Goal: Information Seeking & Learning: Learn about a topic

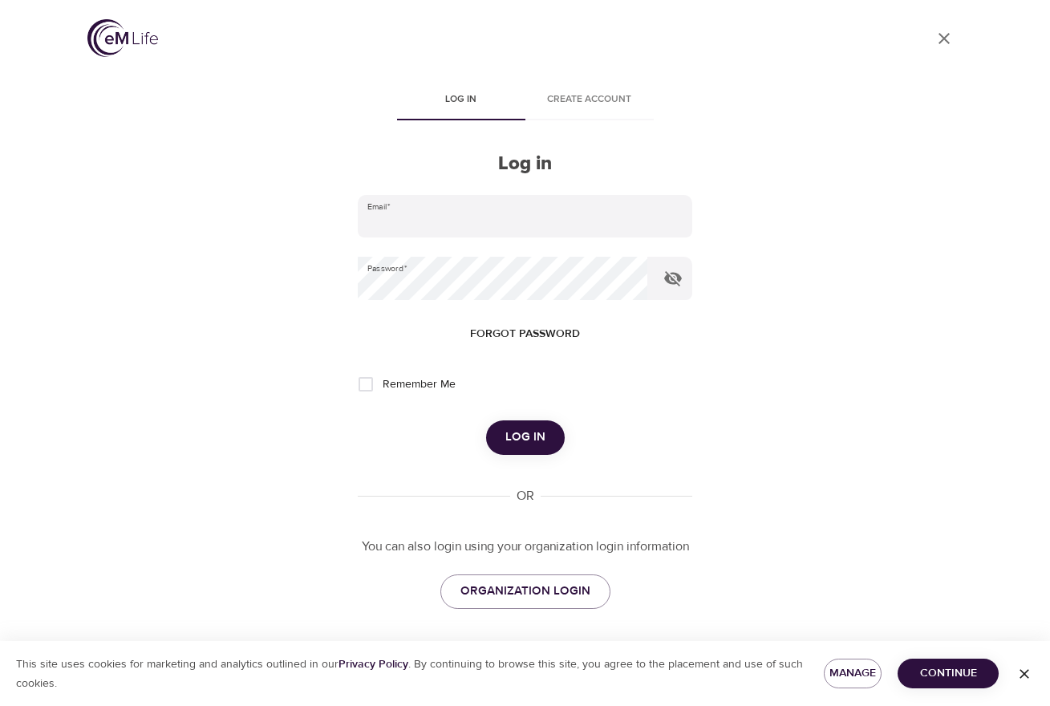
type input "[EMAIL_ADDRESS][DOMAIN_NAME]"
click at [525, 432] on span "Log in" at bounding box center [525, 437] width 40 height 21
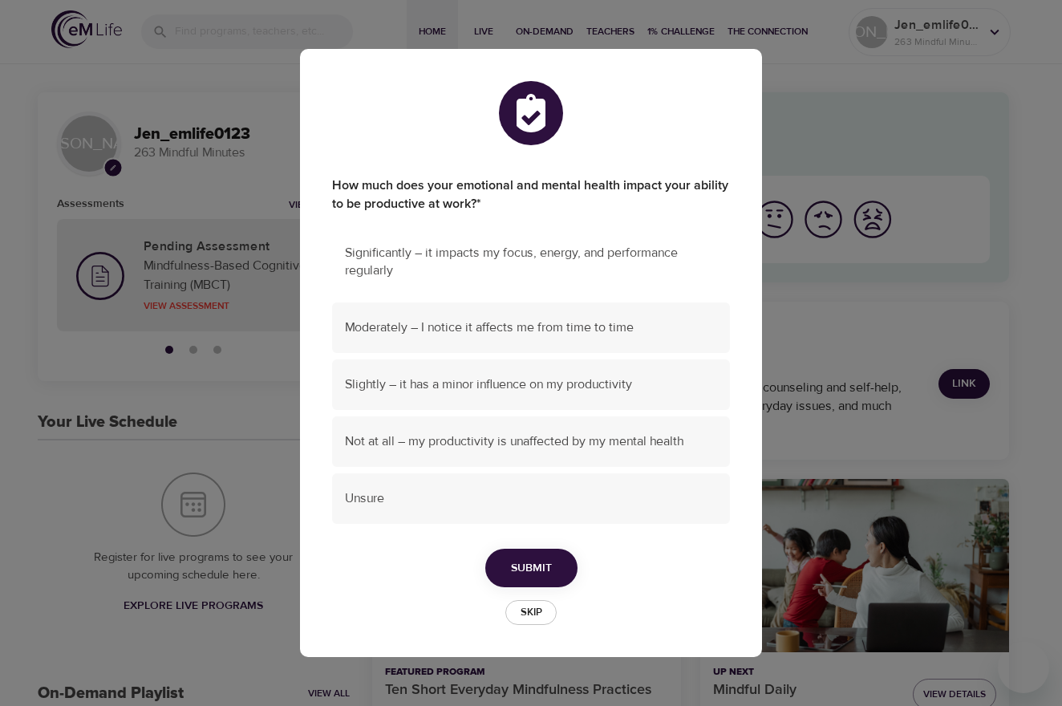
click at [519, 269] on span "Significantly – it impacts my focus, energy, and performance regularly" at bounding box center [531, 262] width 372 height 37
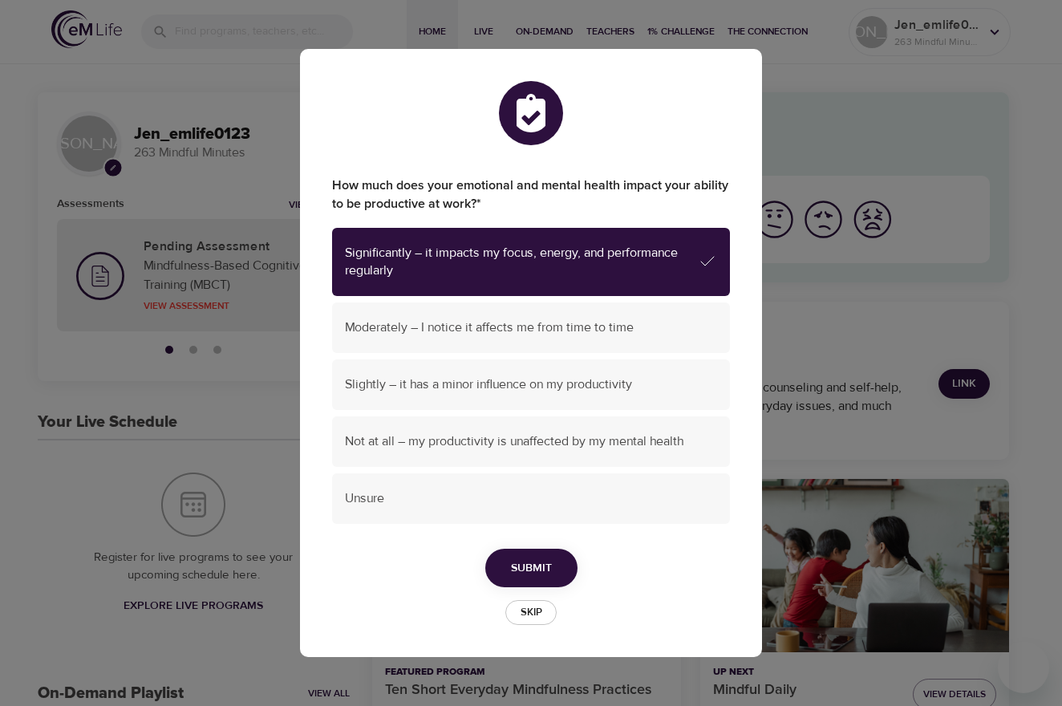
click at [539, 561] on span "Submit" at bounding box center [531, 568] width 41 height 20
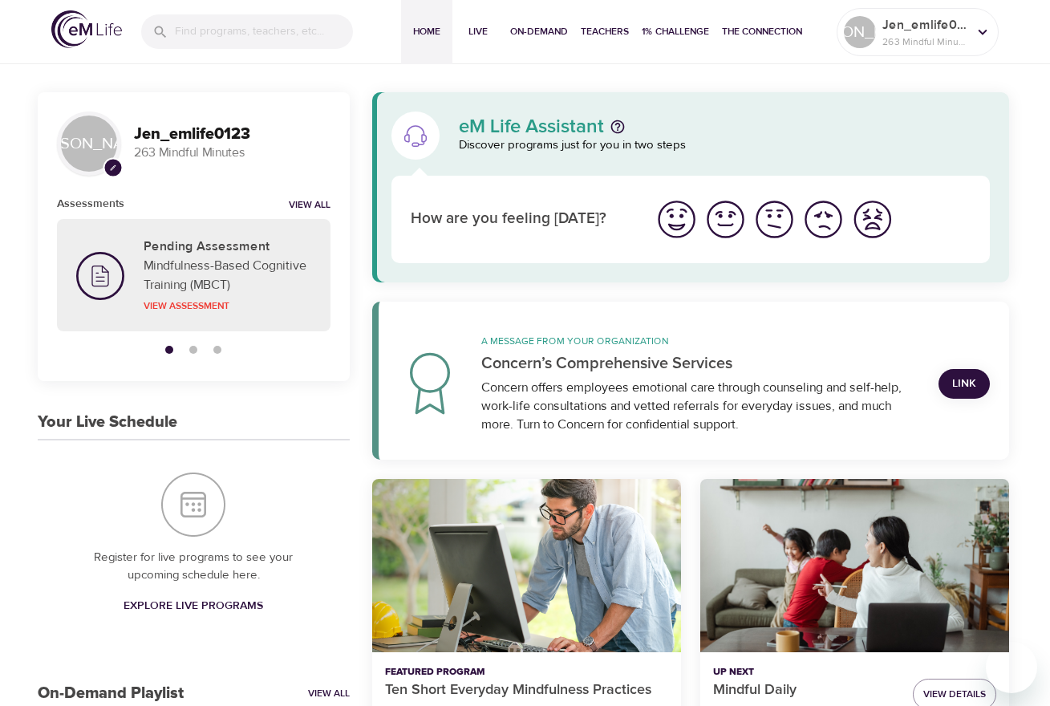
click at [862, 229] on img "I'm feeling worst" at bounding box center [872, 219] width 44 height 44
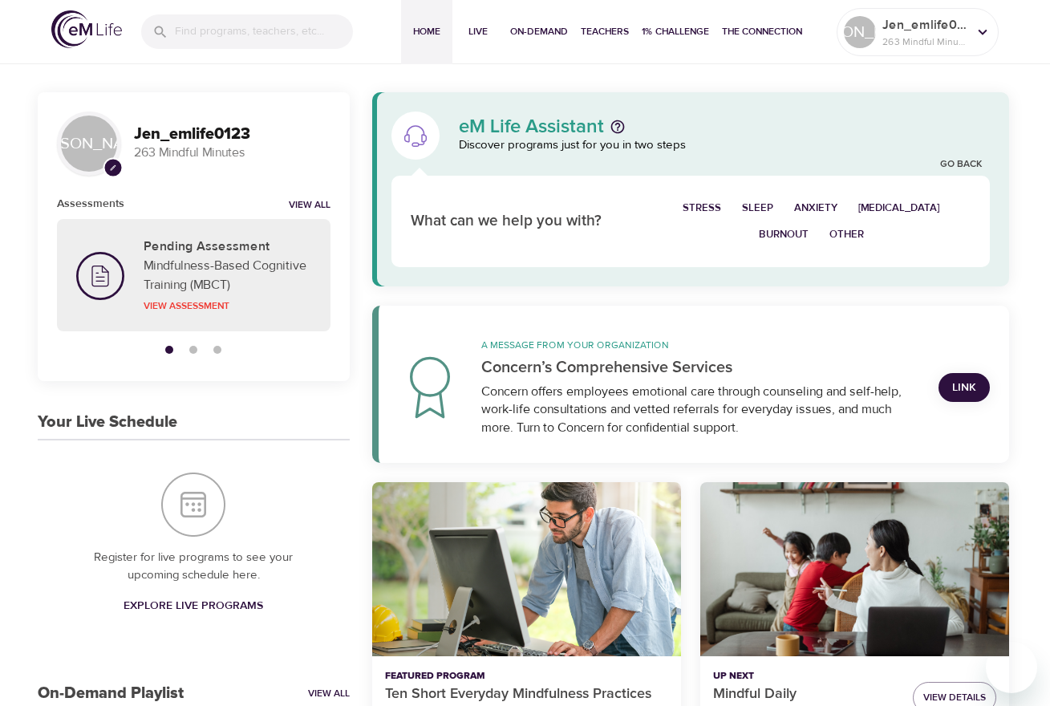
click at [773, 204] on span "Sleep" at bounding box center [757, 208] width 31 height 18
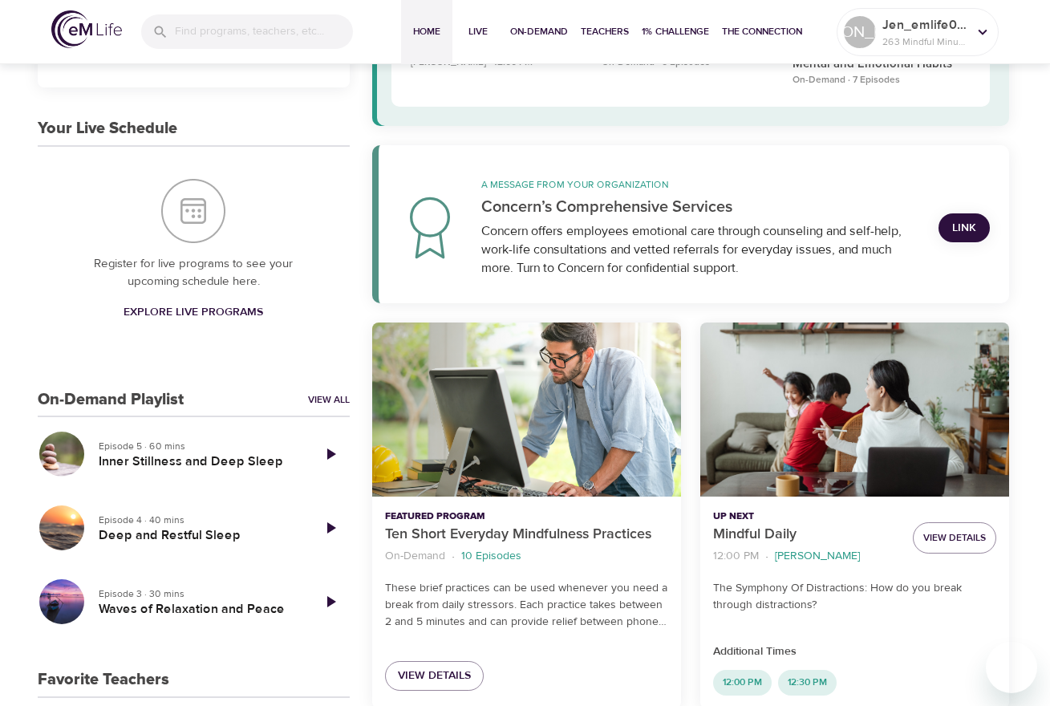
scroll to position [297, 0]
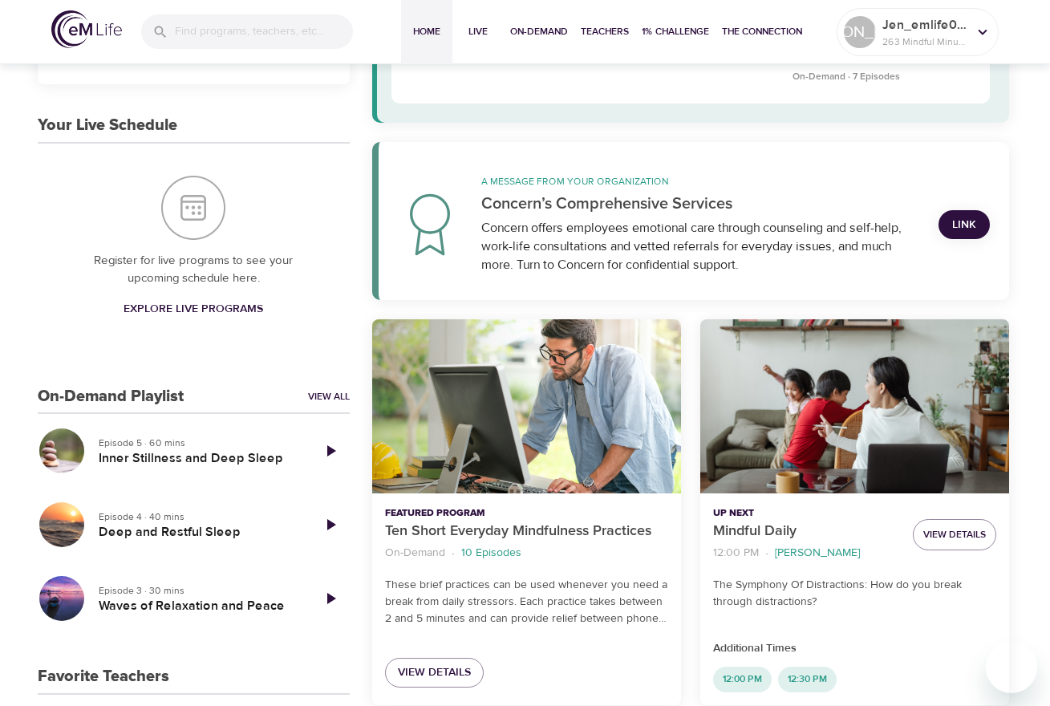
click at [963, 224] on span "Link" at bounding box center [964, 225] width 26 height 20
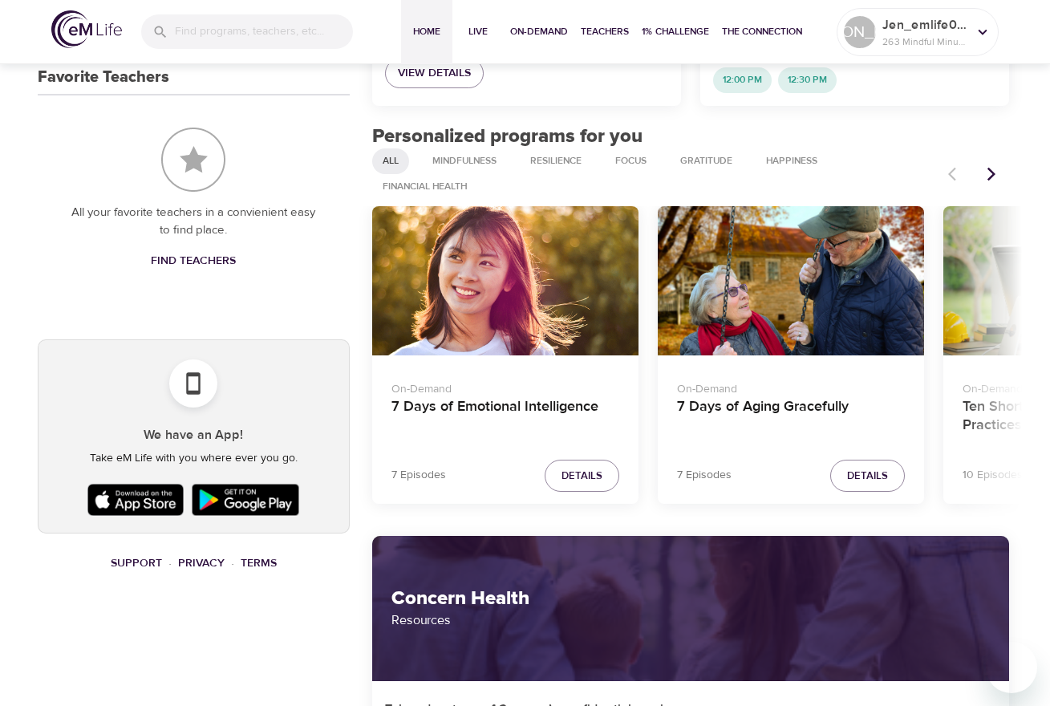
scroll to position [647, 0]
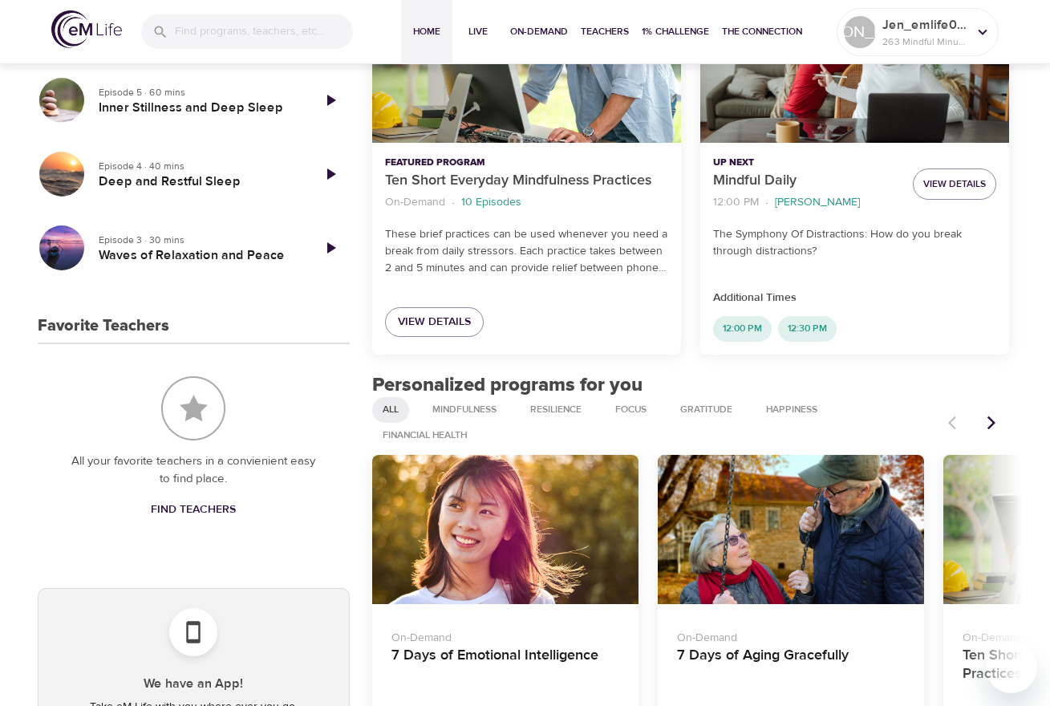
click at [994, 417] on icon "Next items" at bounding box center [992, 423] width 16 height 16
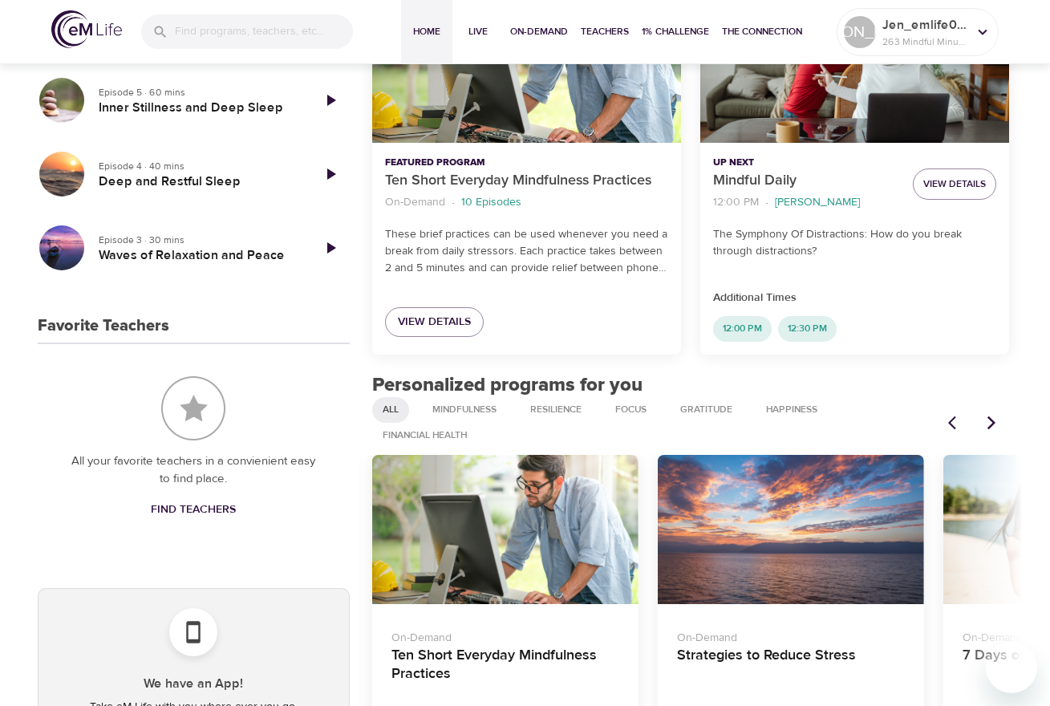
click at [838, 539] on div "Strategies to Reduce Stress" at bounding box center [791, 530] width 266 height 150
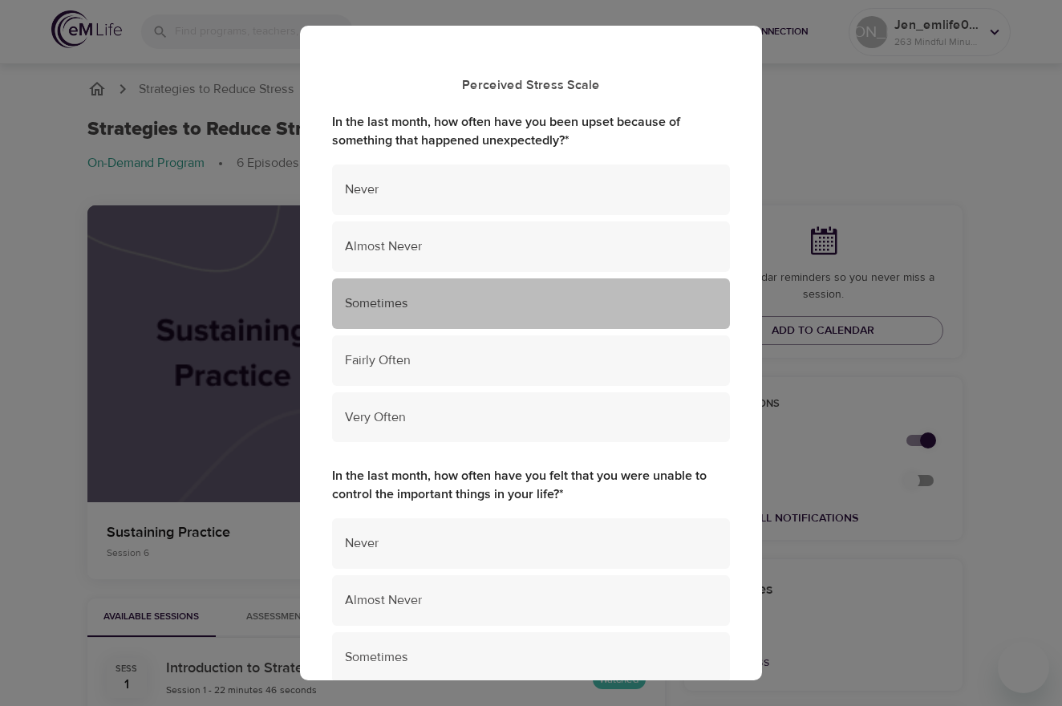
click at [554, 295] on span "Sometimes" at bounding box center [531, 303] width 372 height 18
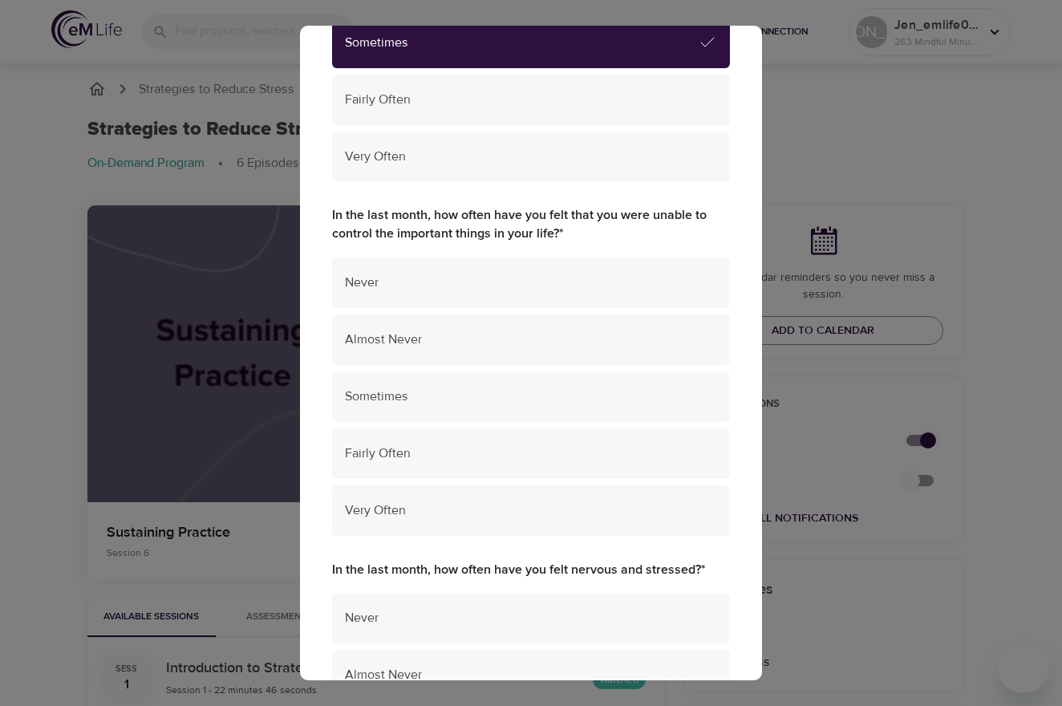
scroll to position [264, 0]
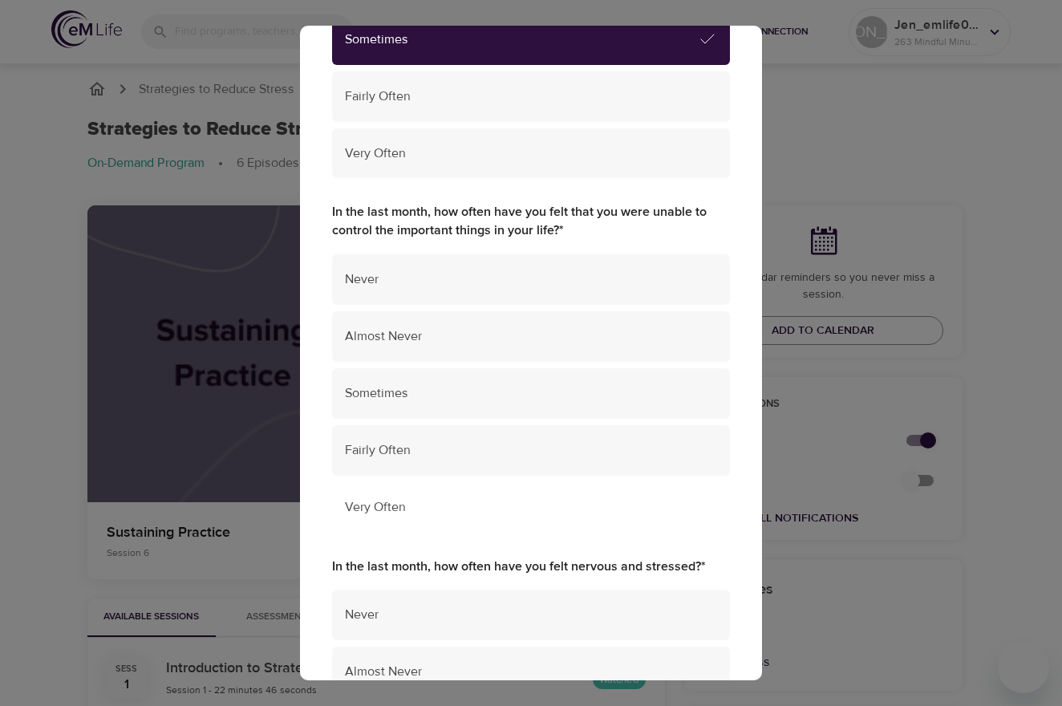
click at [549, 498] on span "Very Often" at bounding box center [531, 507] width 372 height 18
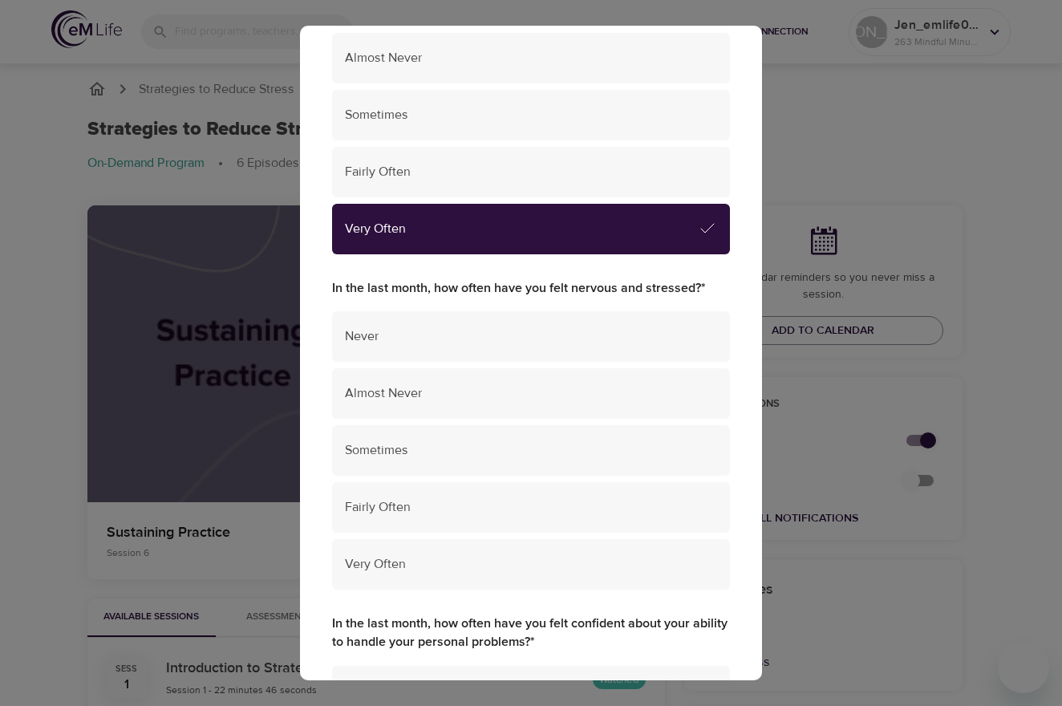
scroll to position [594, 0]
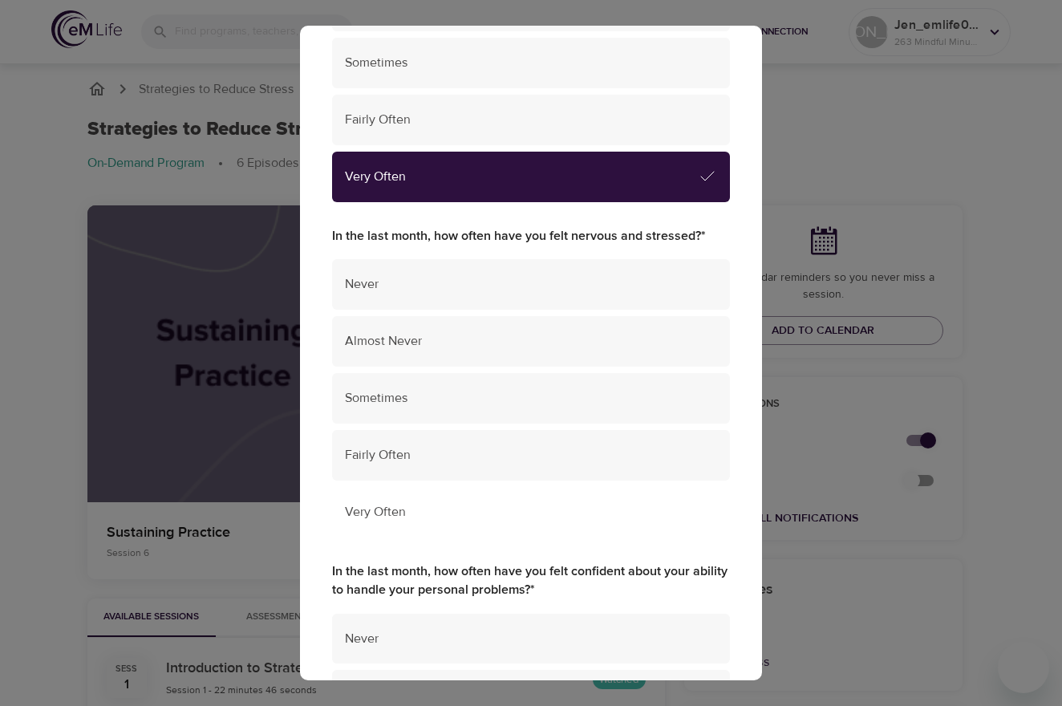
click at [548, 496] on div "Very Often" at bounding box center [531, 512] width 398 height 51
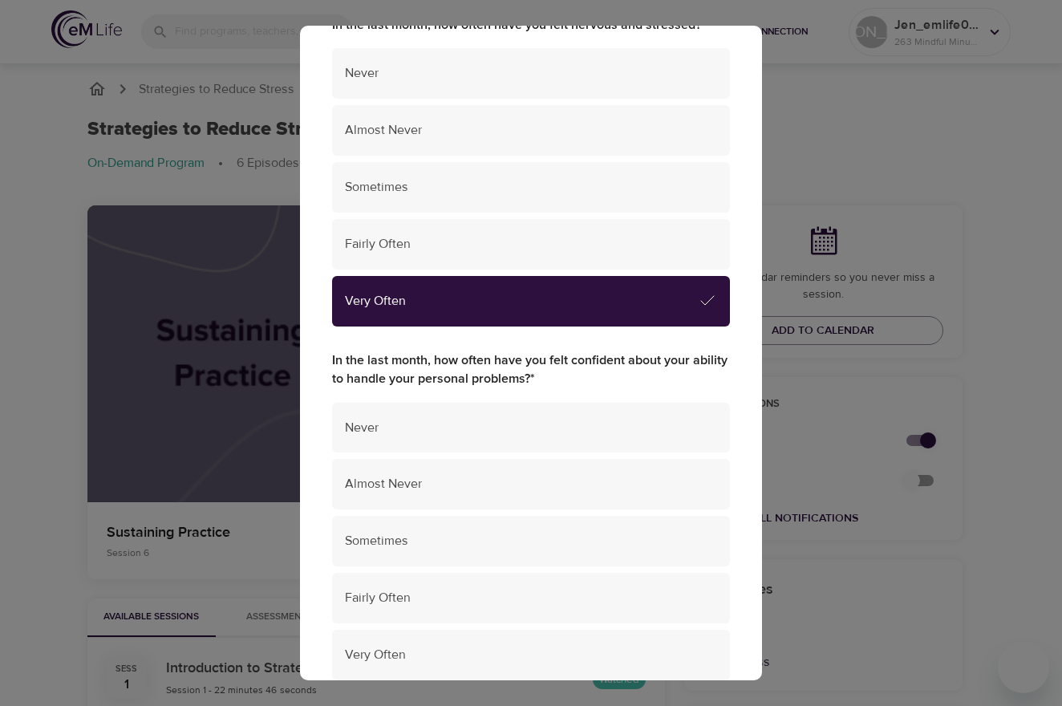
scroll to position [935, 0]
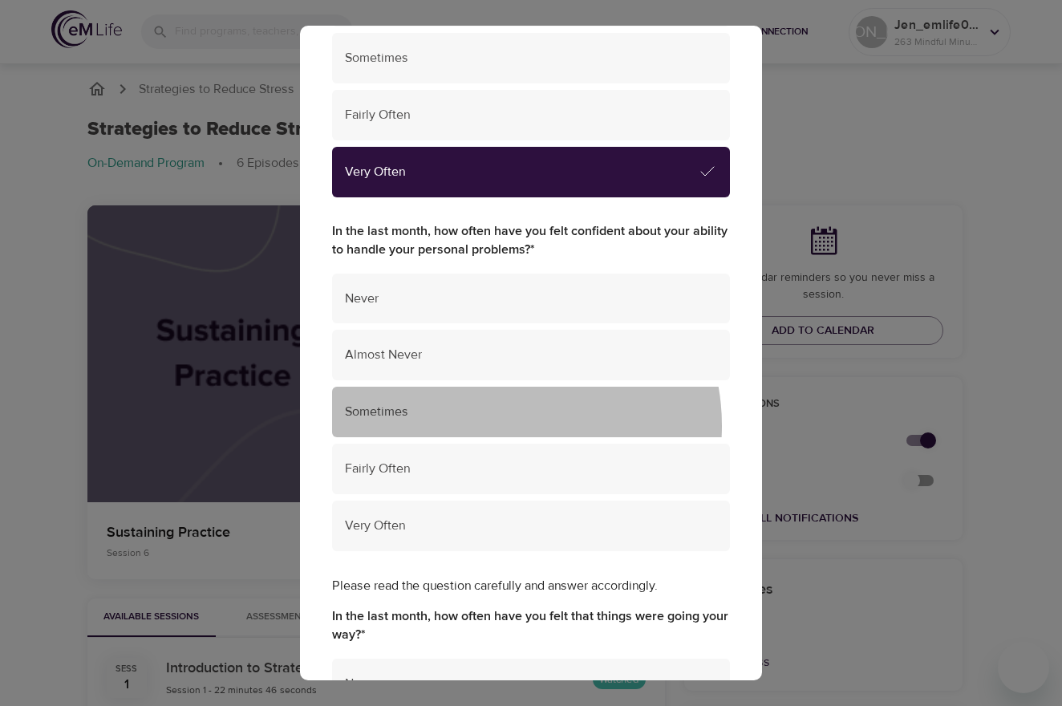
click at [502, 425] on div "Sometimes" at bounding box center [531, 412] width 398 height 51
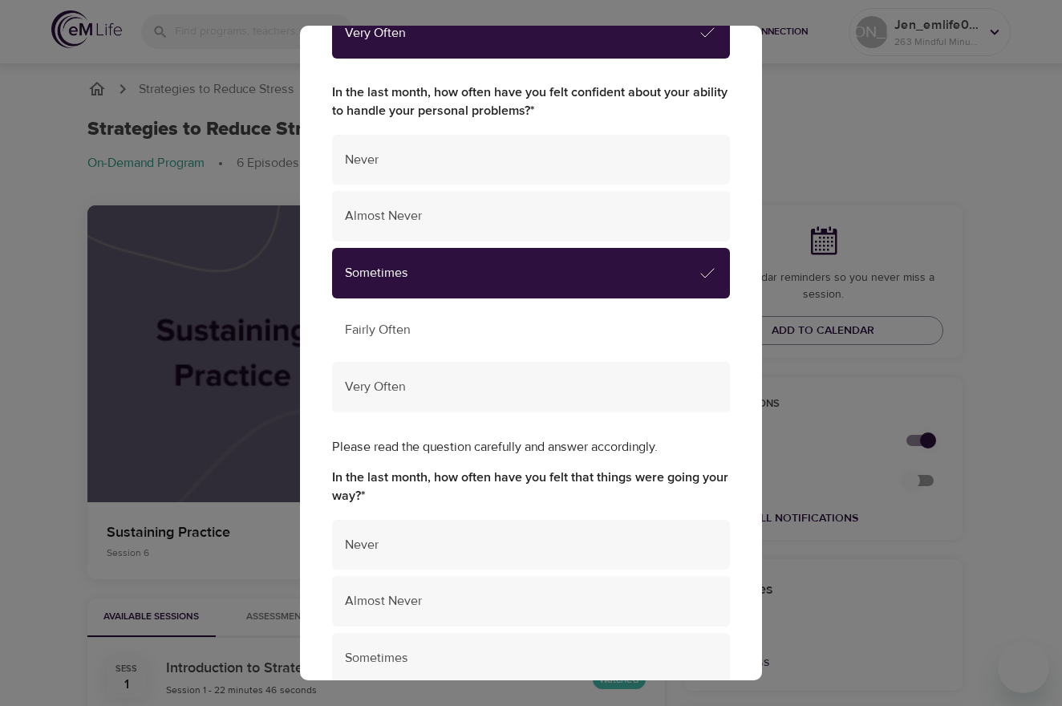
scroll to position [1276, 0]
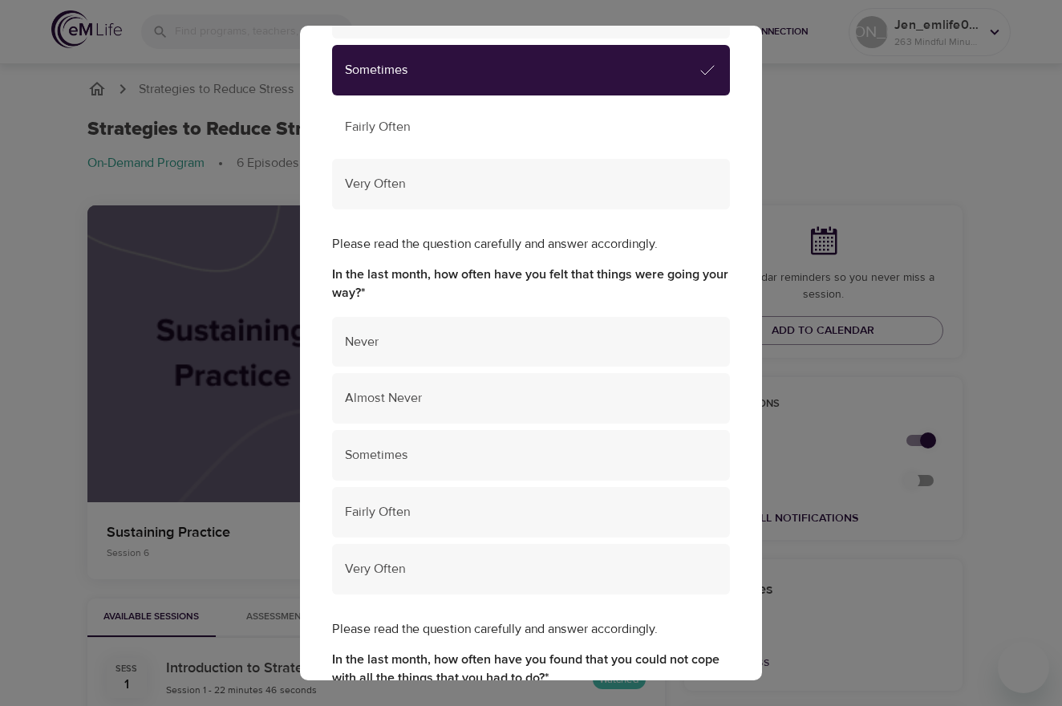
click at [510, 453] on span "Sometimes" at bounding box center [531, 455] width 372 height 18
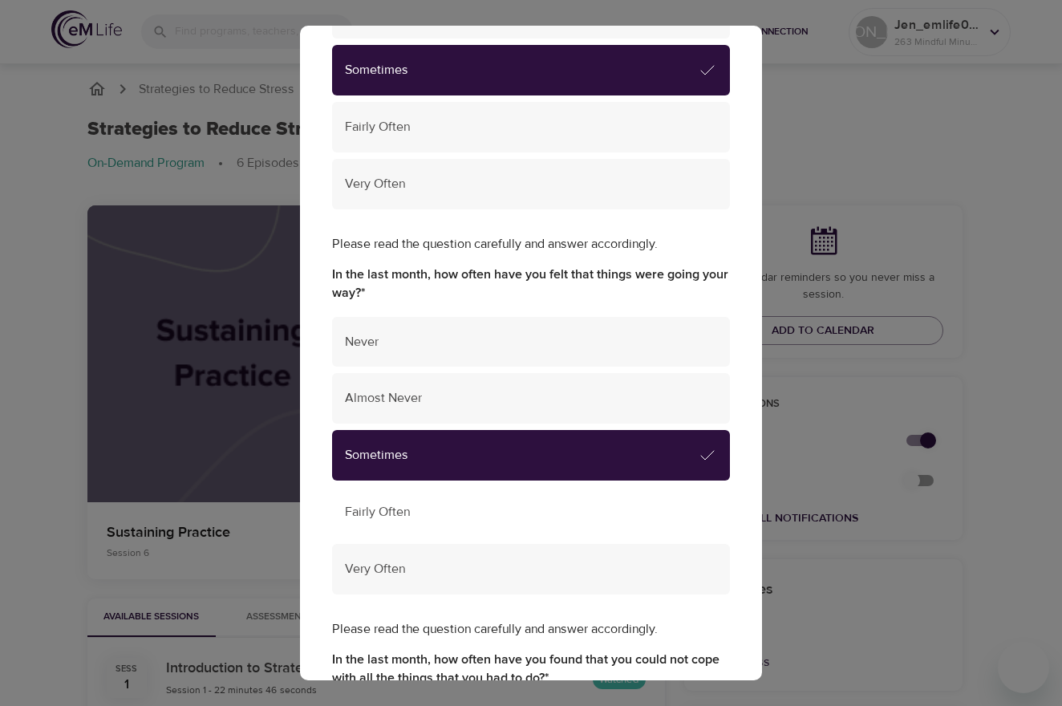
click at [517, 490] on div "Fairly Often" at bounding box center [531, 512] width 398 height 51
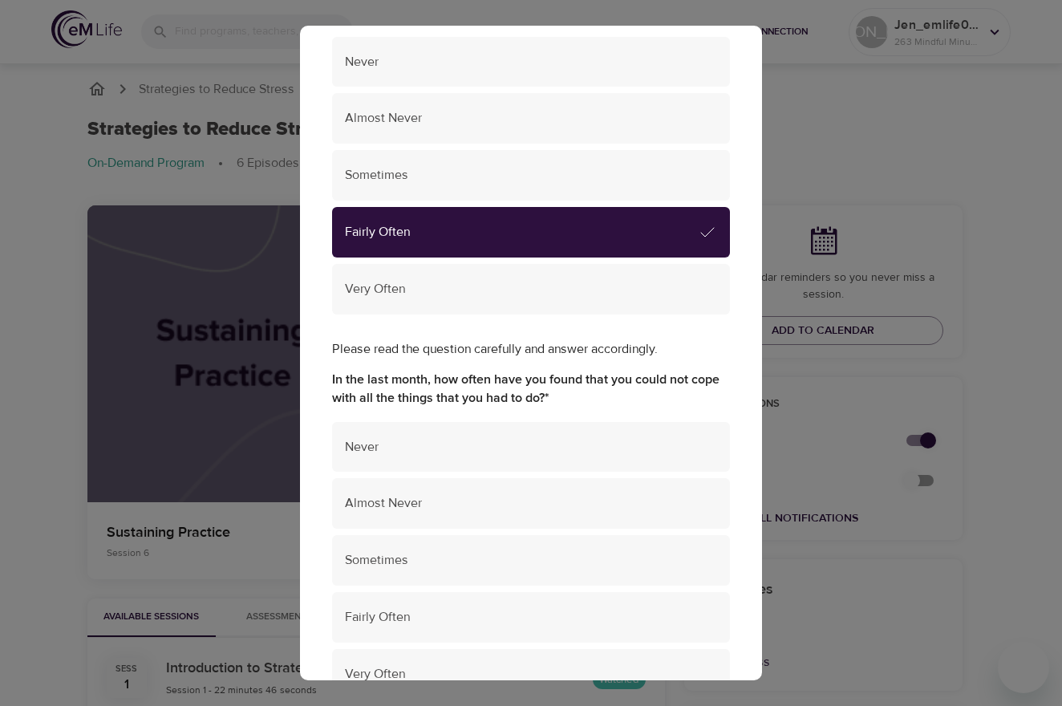
scroll to position [1663, 0]
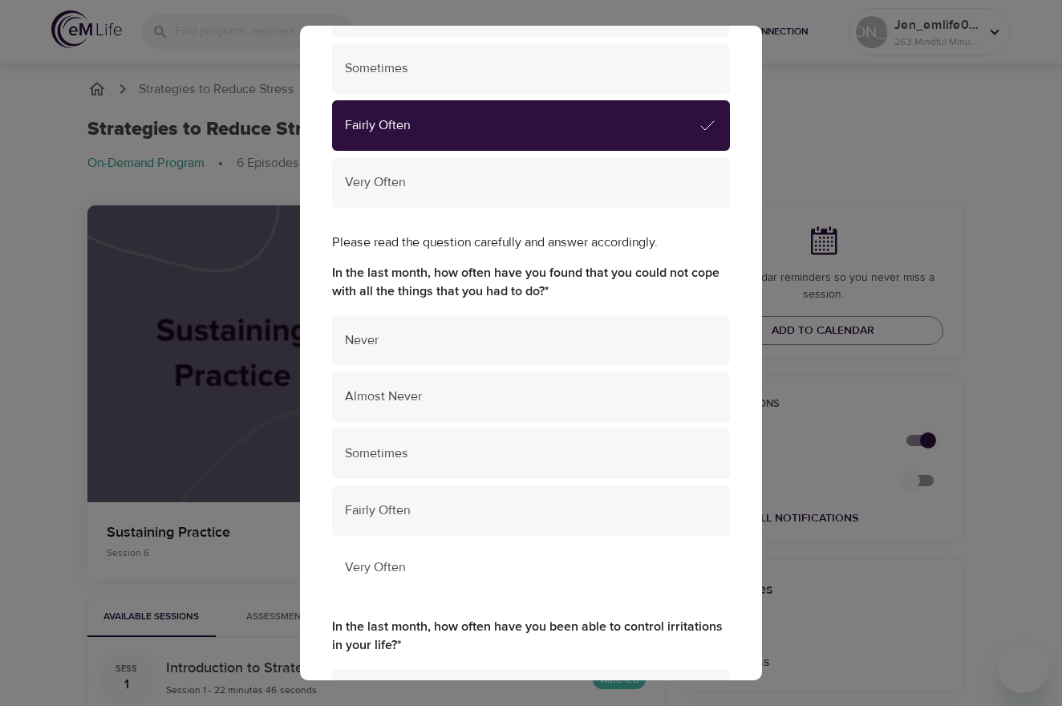
click at [518, 570] on span "Very Often" at bounding box center [531, 567] width 372 height 18
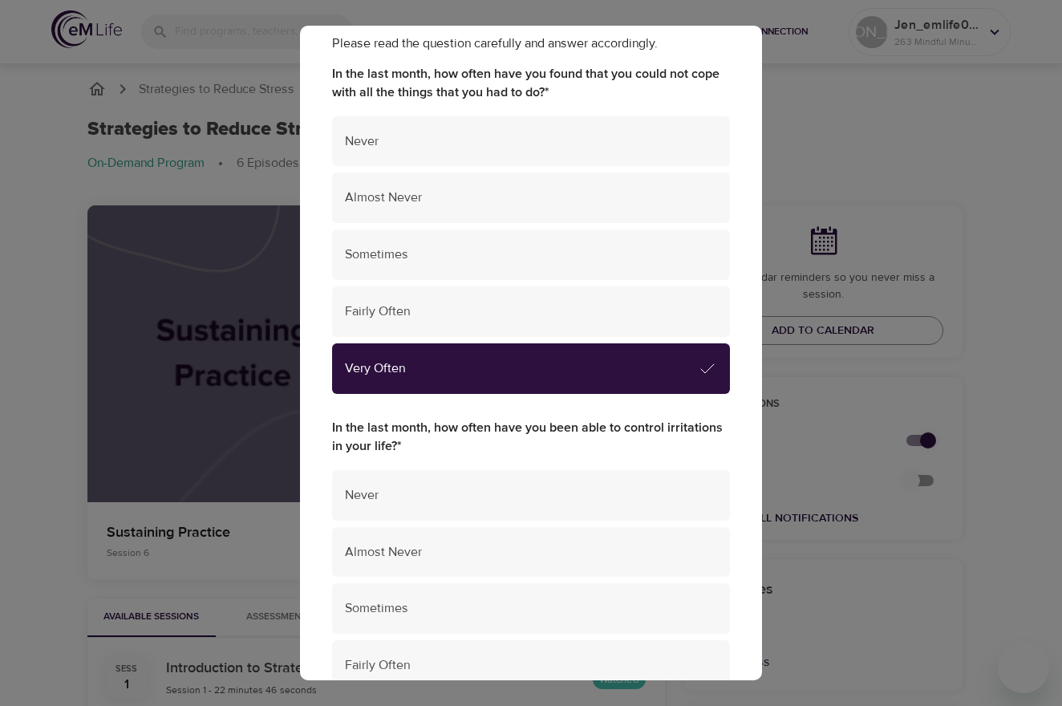
scroll to position [1958, 0]
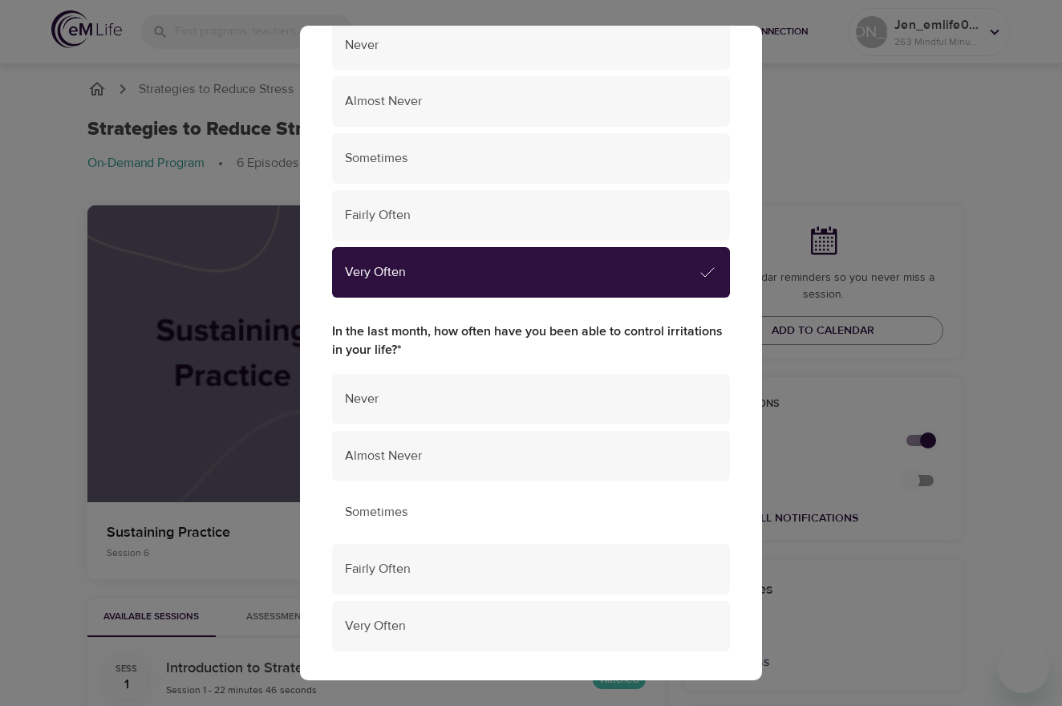
click at [492, 511] on span "Sometimes" at bounding box center [531, 512] width 372 height 18
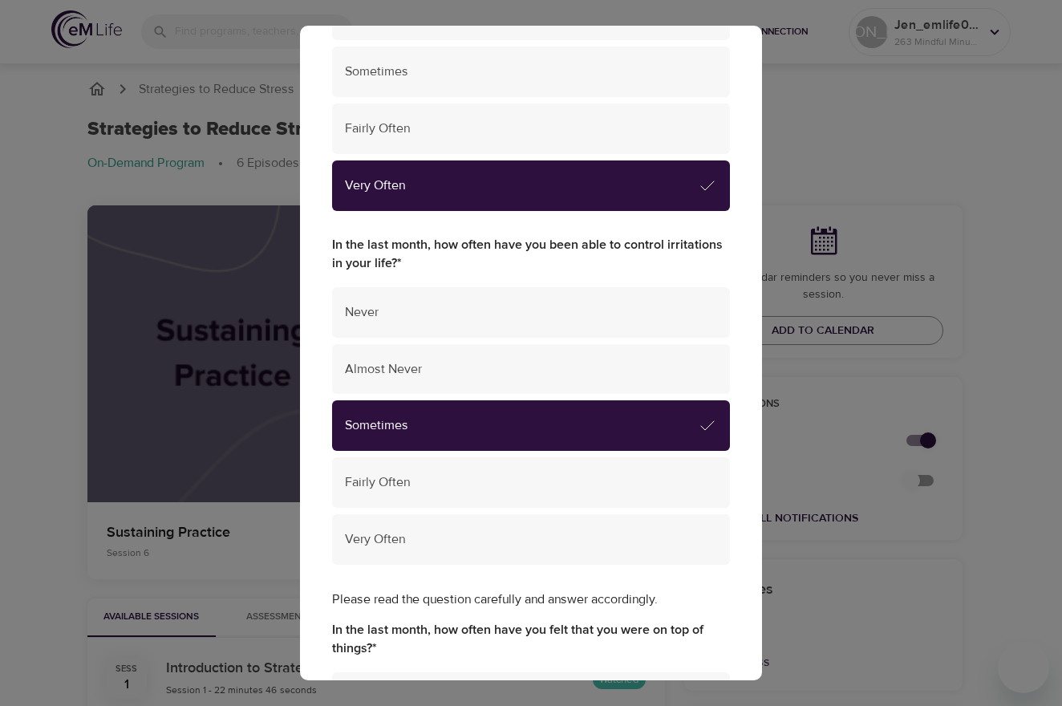
scroll to position [2420, 0]
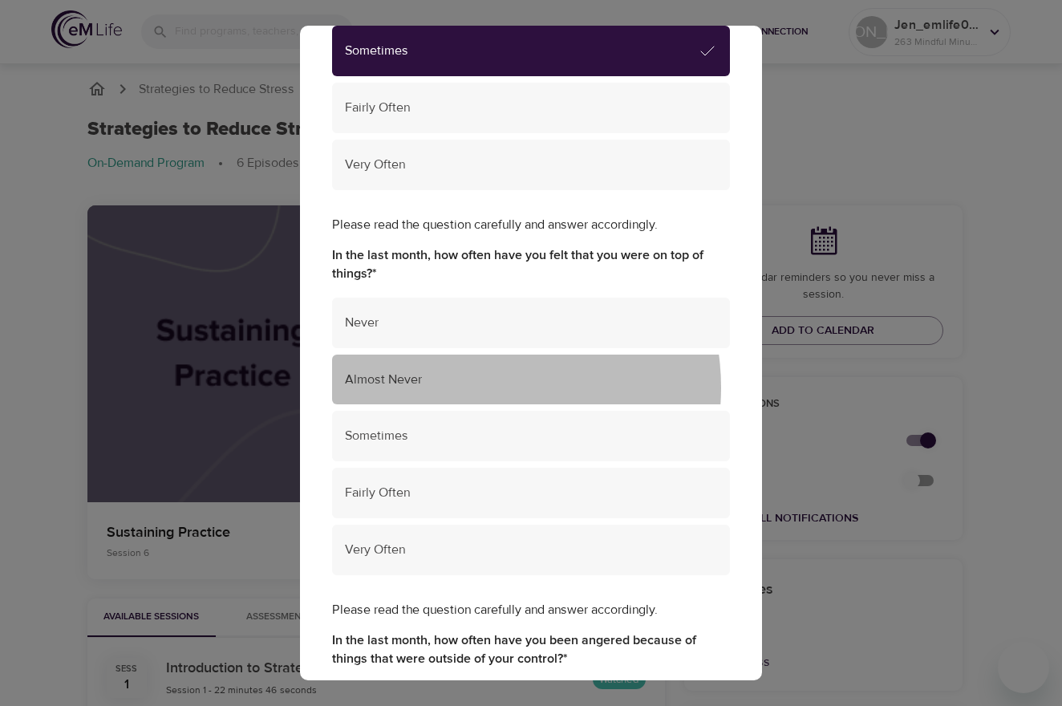
click at [478, 387] on span "Almost Never" at bounding box center [531, 380] width 372 height 18
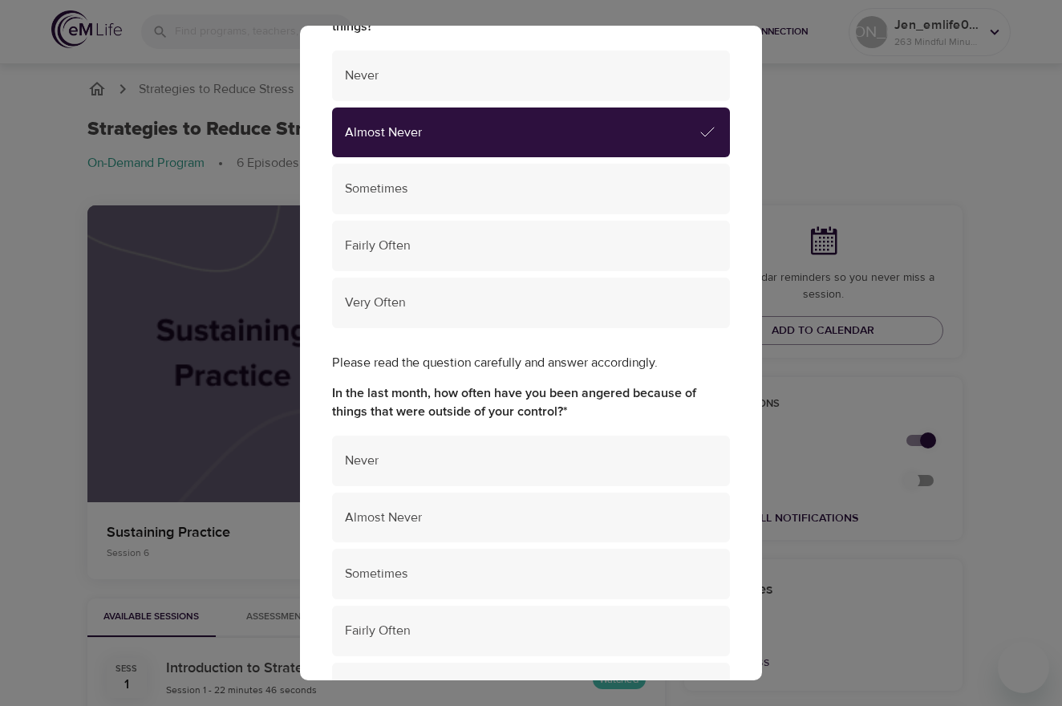
scroll to position [2670, 0]
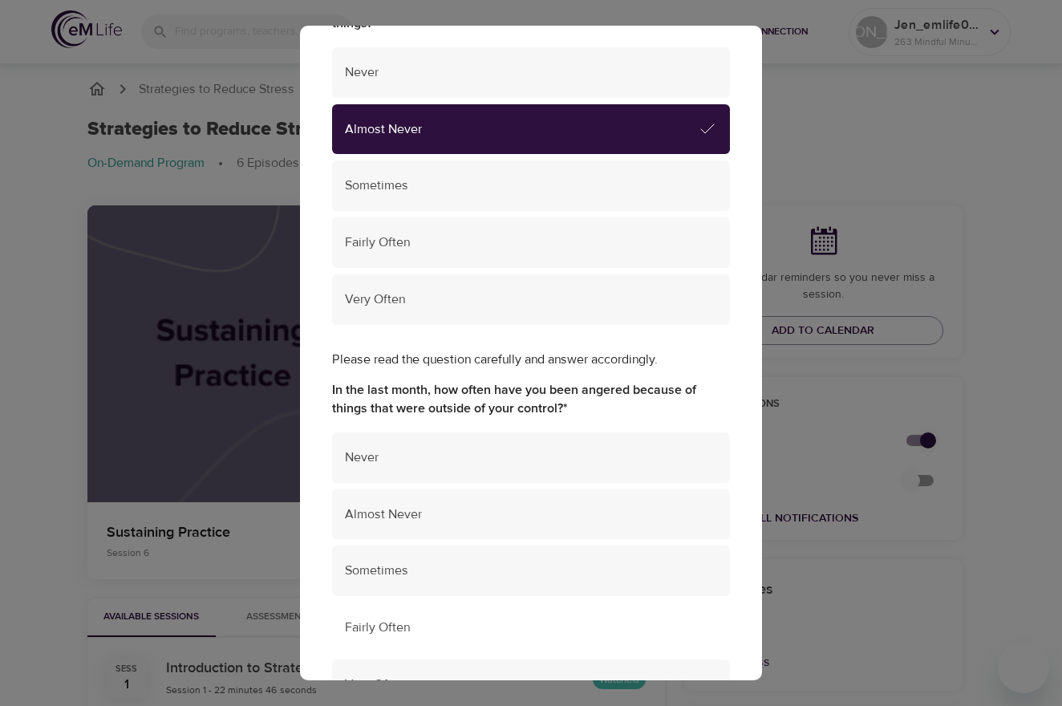
click at [469, 625] on span "Fairly Often" at bounding box center [531, 628] width 372 height 18
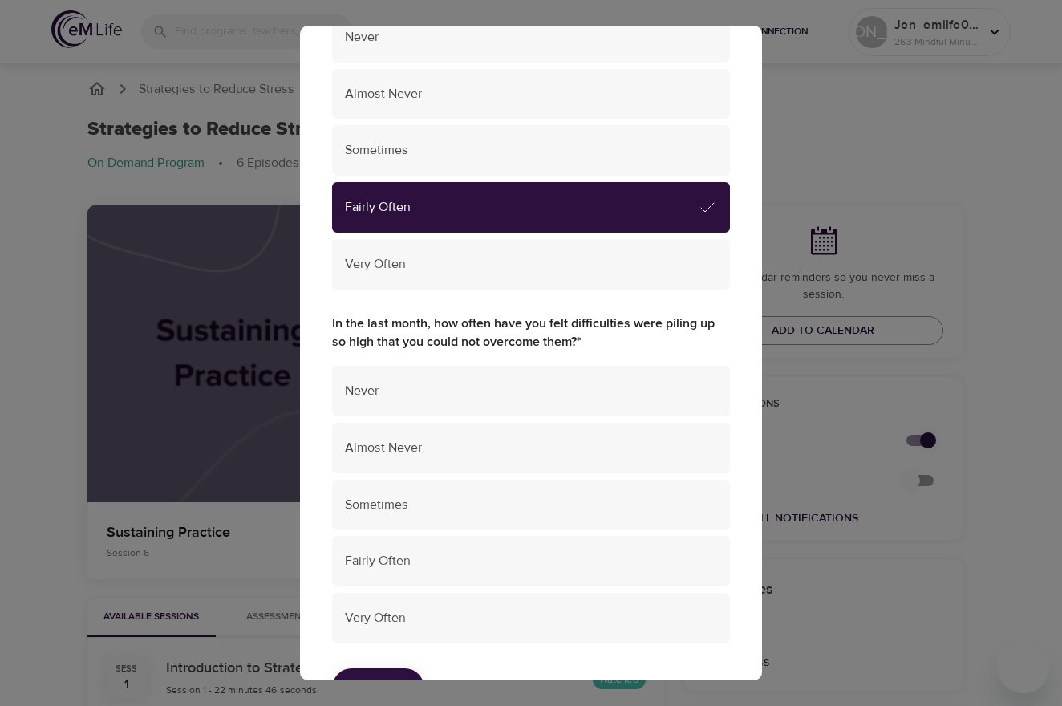
scroll to position [3150, 0]
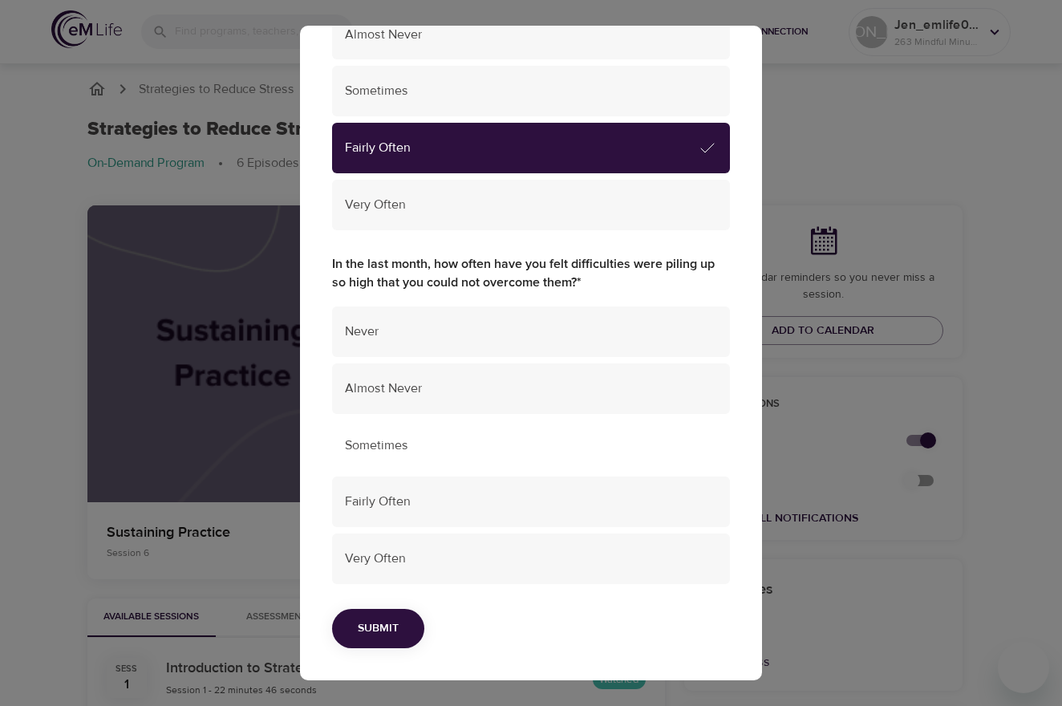
click at [461, 451] on span "Sometimes" at bounding box center [531, 445] width 372 height 18
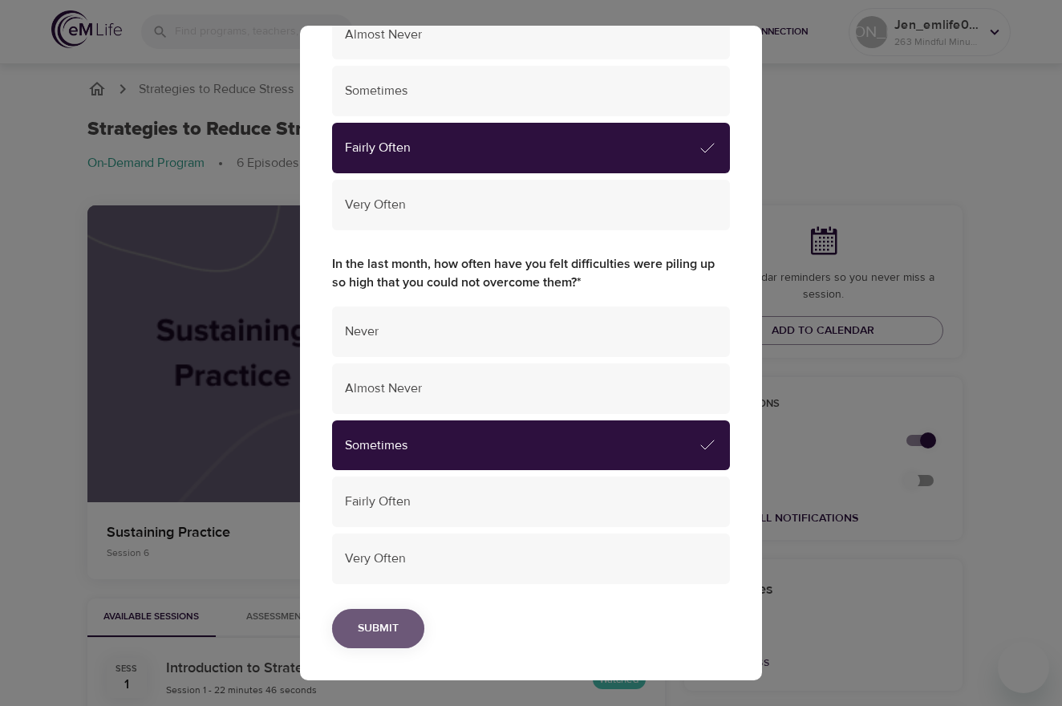
click at [399, 621] on button "Submit" at bounding box center [378, 628] width 92 height 39
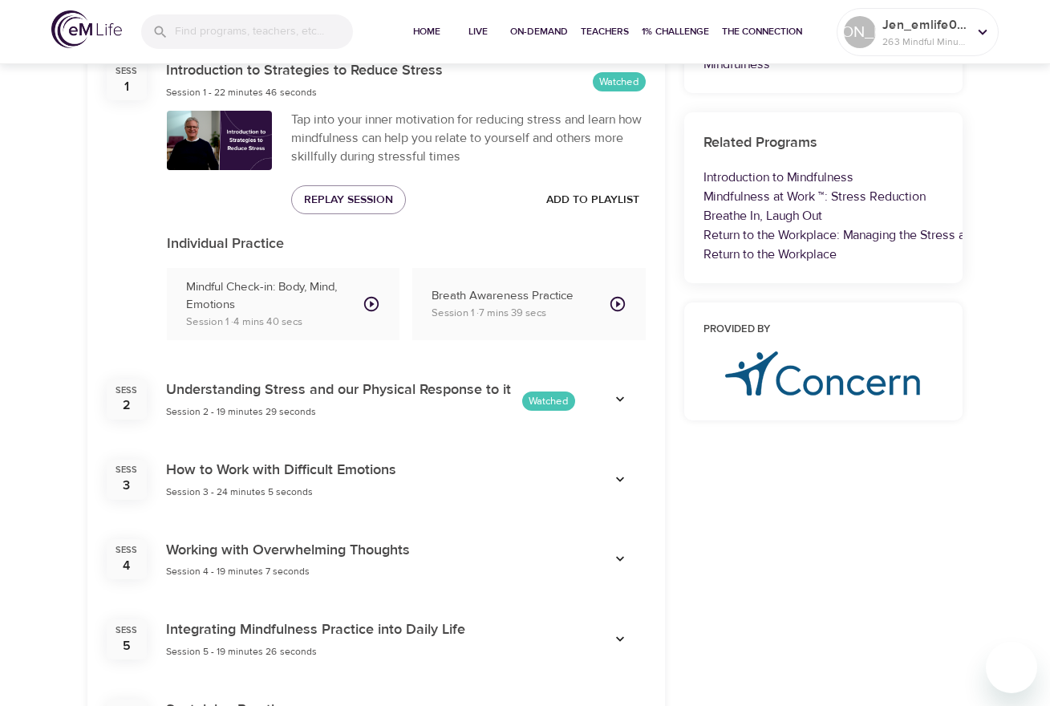
scroll to position [679, 0]
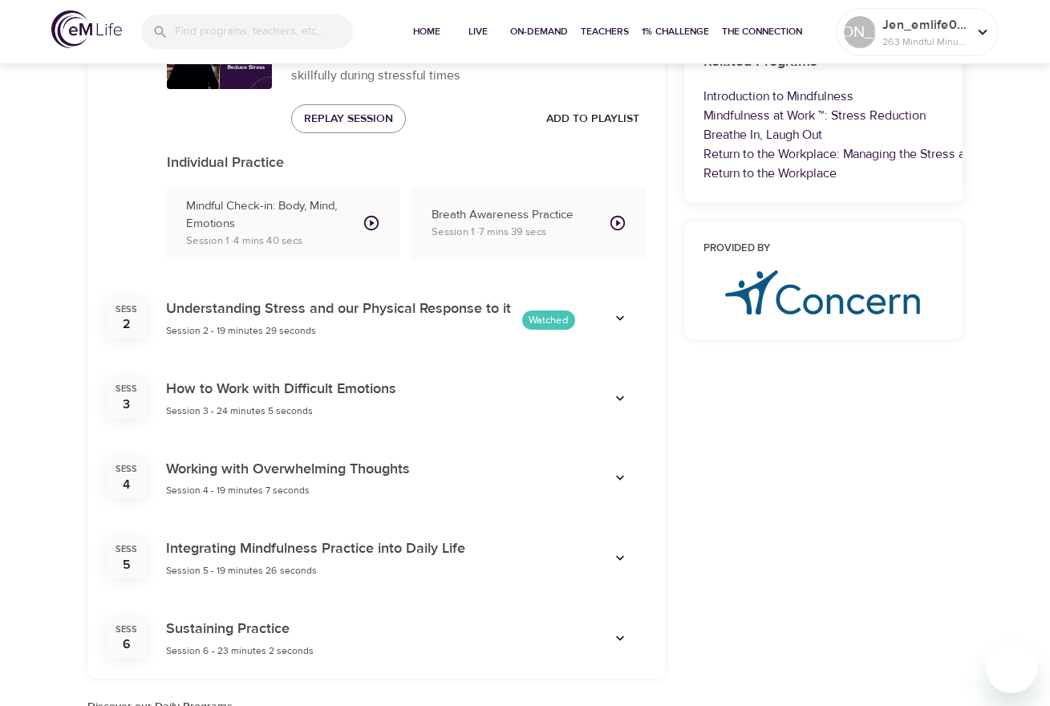
click at [314, 394] on h6 "How to Work with Difficult Emotions" at bounding box center [281, 389] width 230 height 23
click at [393, 384] on h6 "How to Work with Difficult Emotions" at bounding box center [281, 389] width 230 height 23
click at [624, 397] on icon "button" at bounding box center [620, 399] width 16 height 16
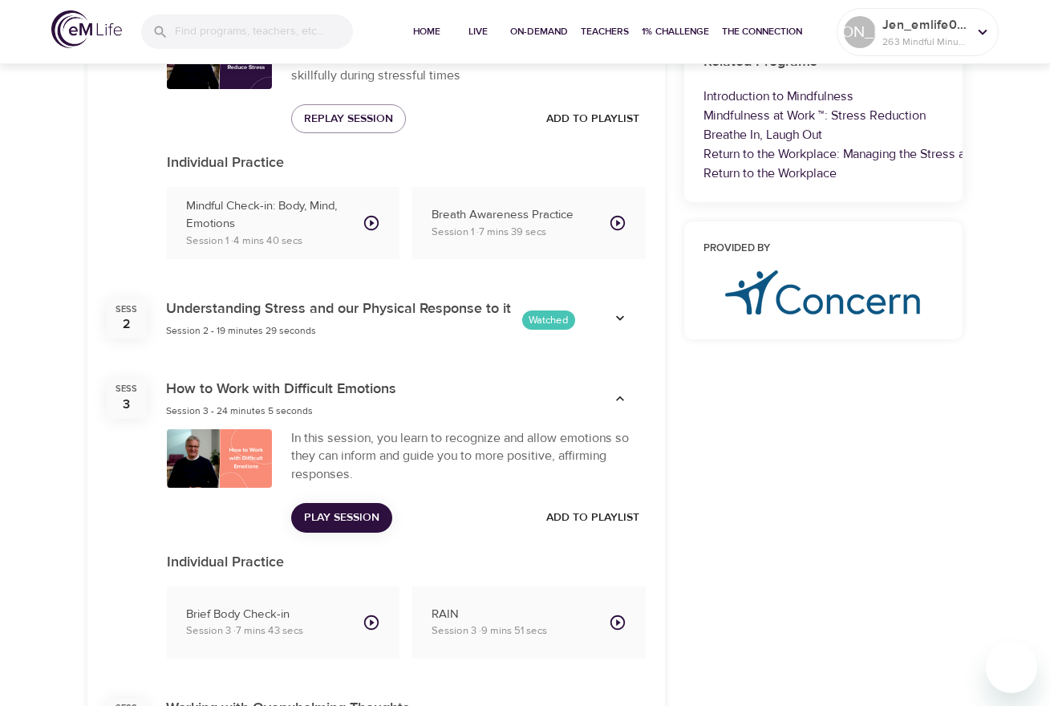
click at [620, 314] on icon "button" at bounding box center [620, 318] width 16 height 16
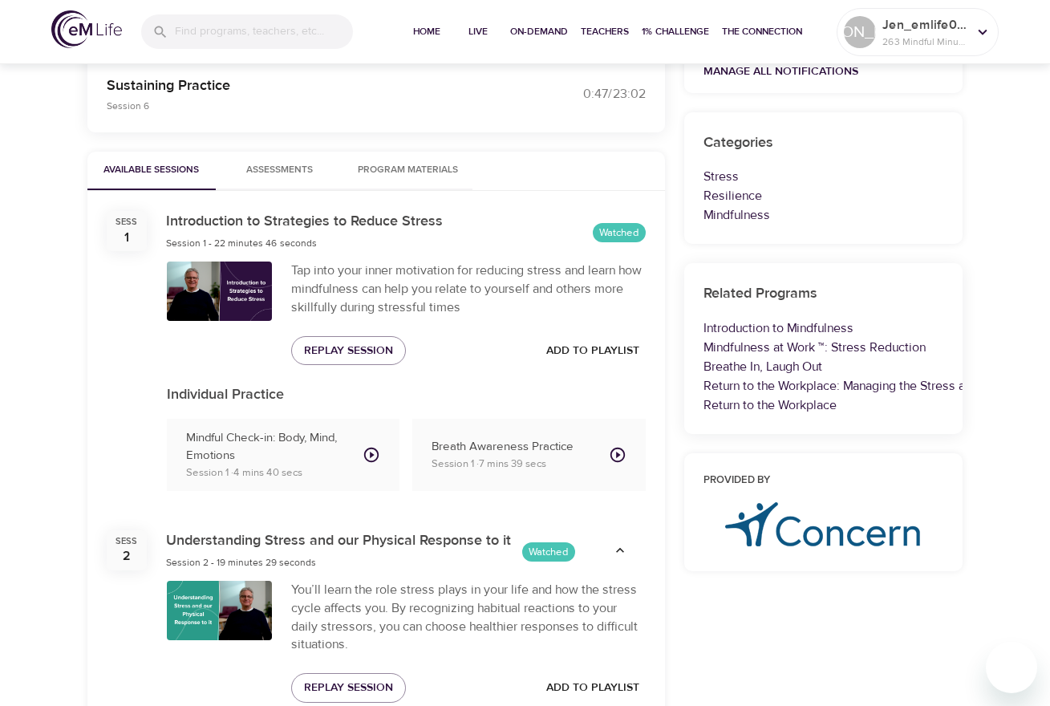
scroll to position [448, 0]
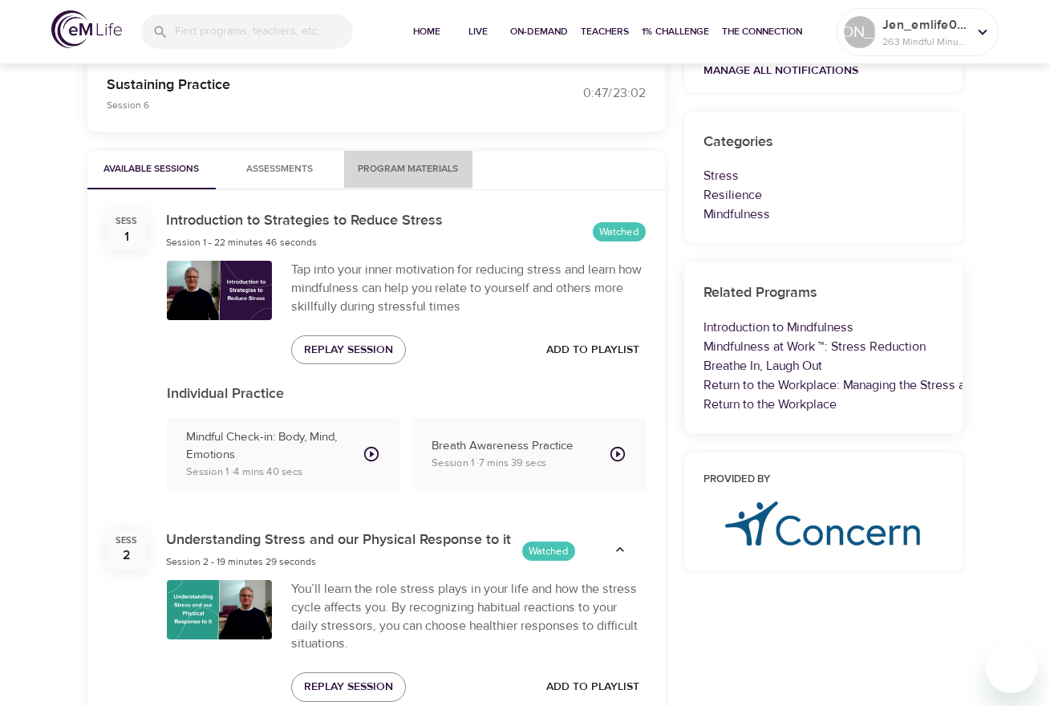
click at [359, 171] on span "Program Materials" at bounding box center [408, 169] width 109 height 17
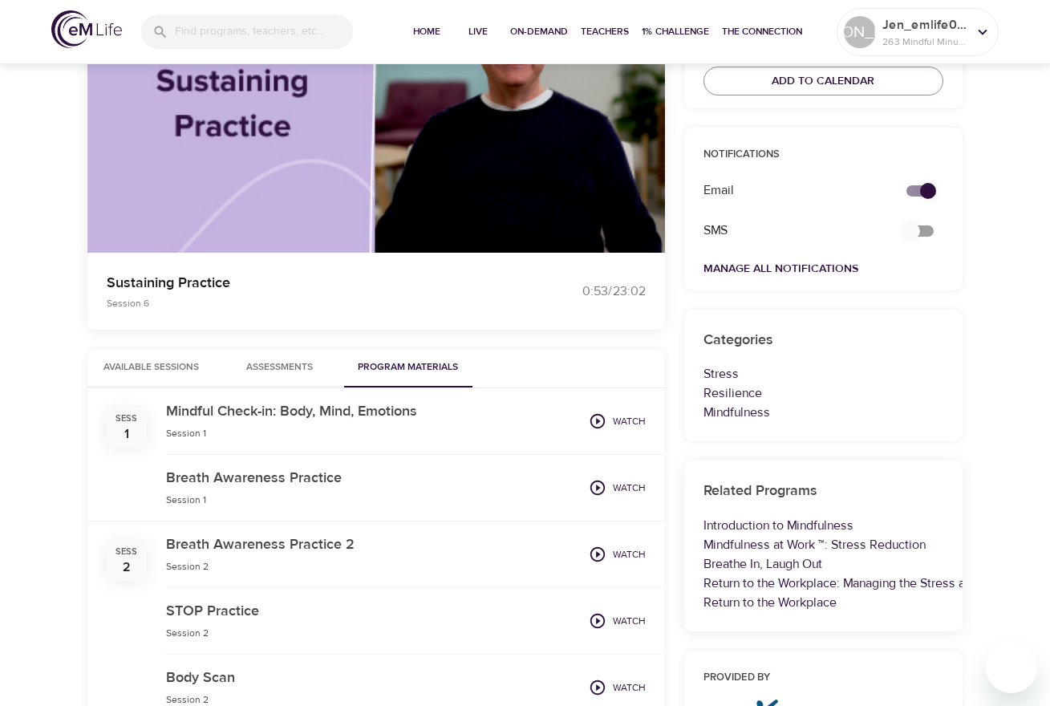
scroll to position [0, 0]
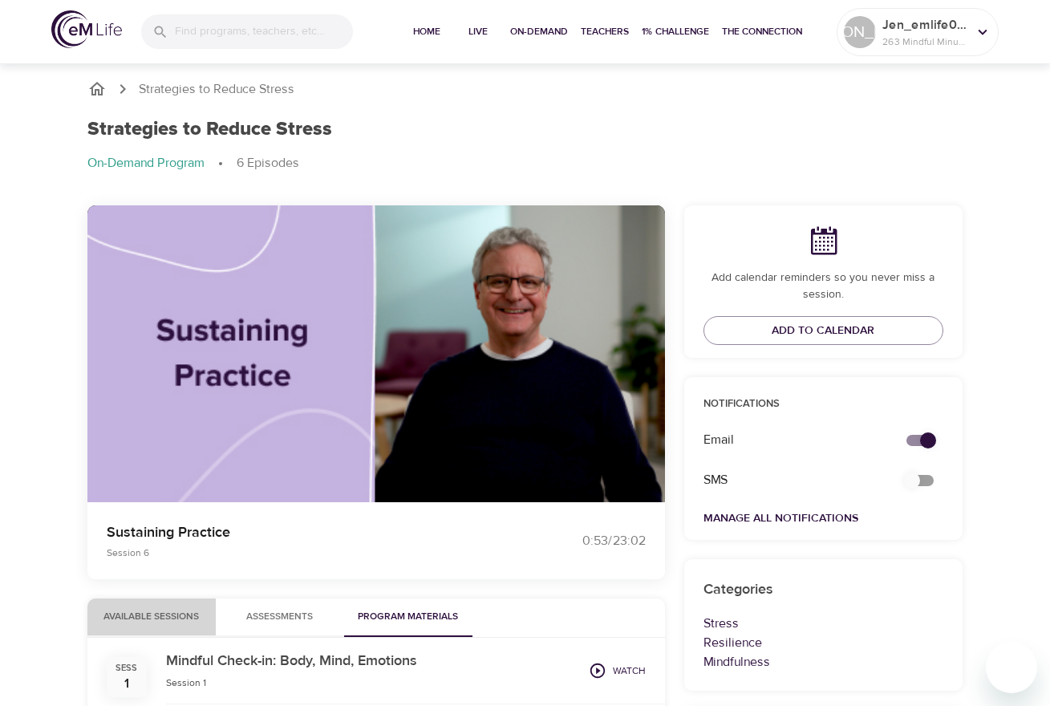
click at [176, 611] on span "Available Sessions" at bounding box center [151, 617] width 109 height 17
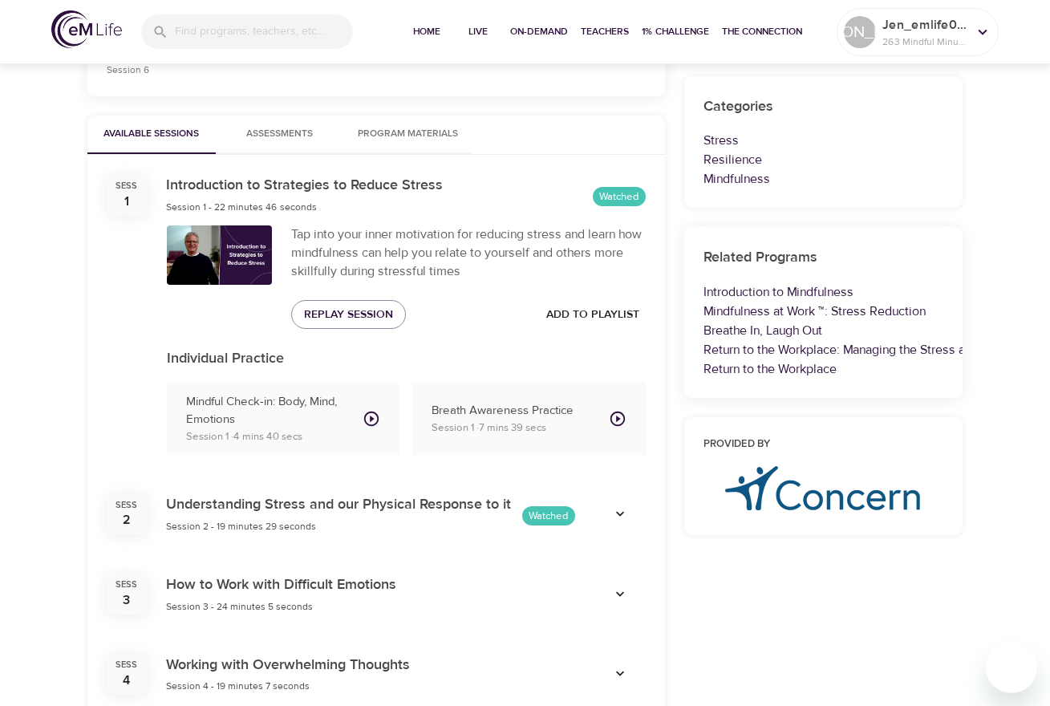
scroll to position [454, 0]
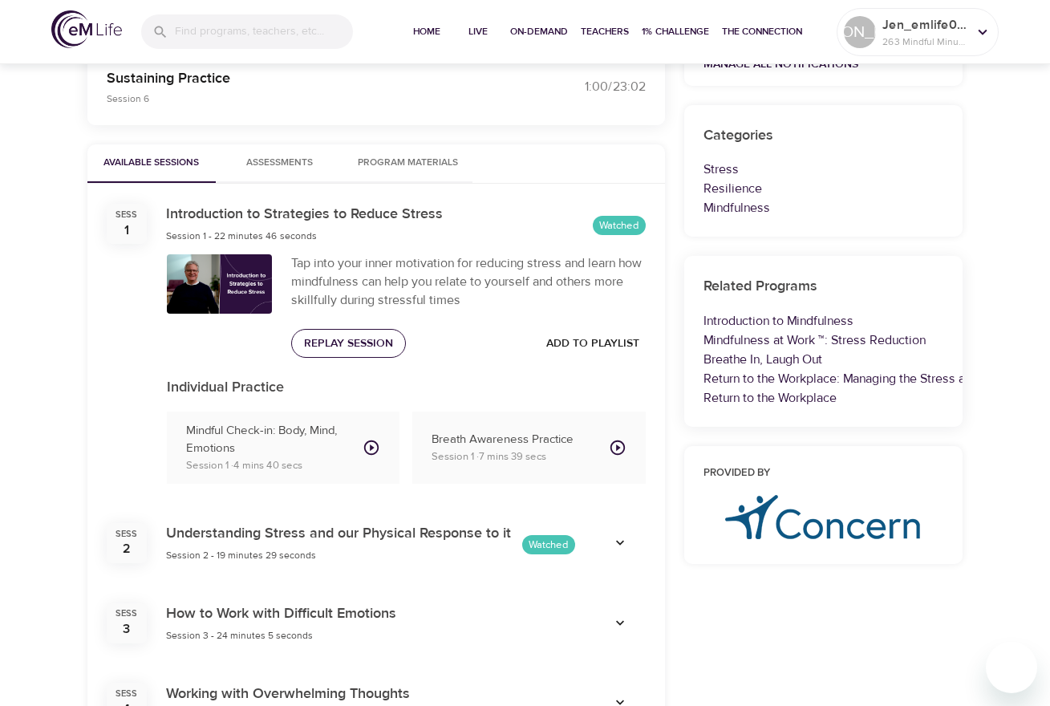
click at [360, 344] on span "Replay Session" at bounding box center [348, 344] width 89 height 20
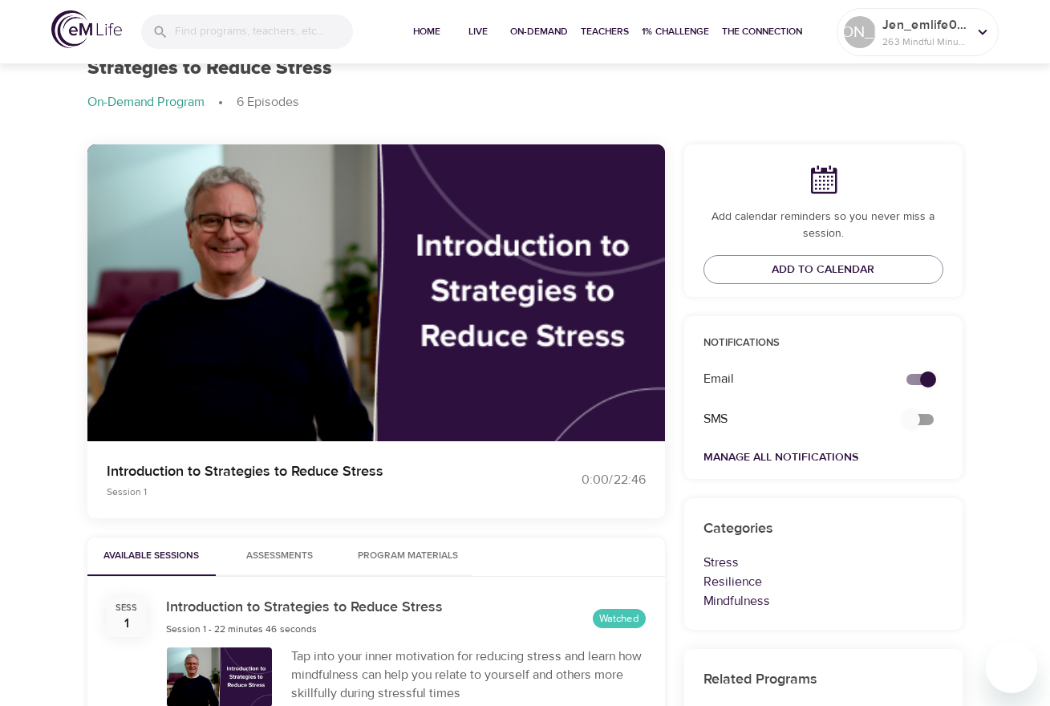
scroll to position [0, 0]
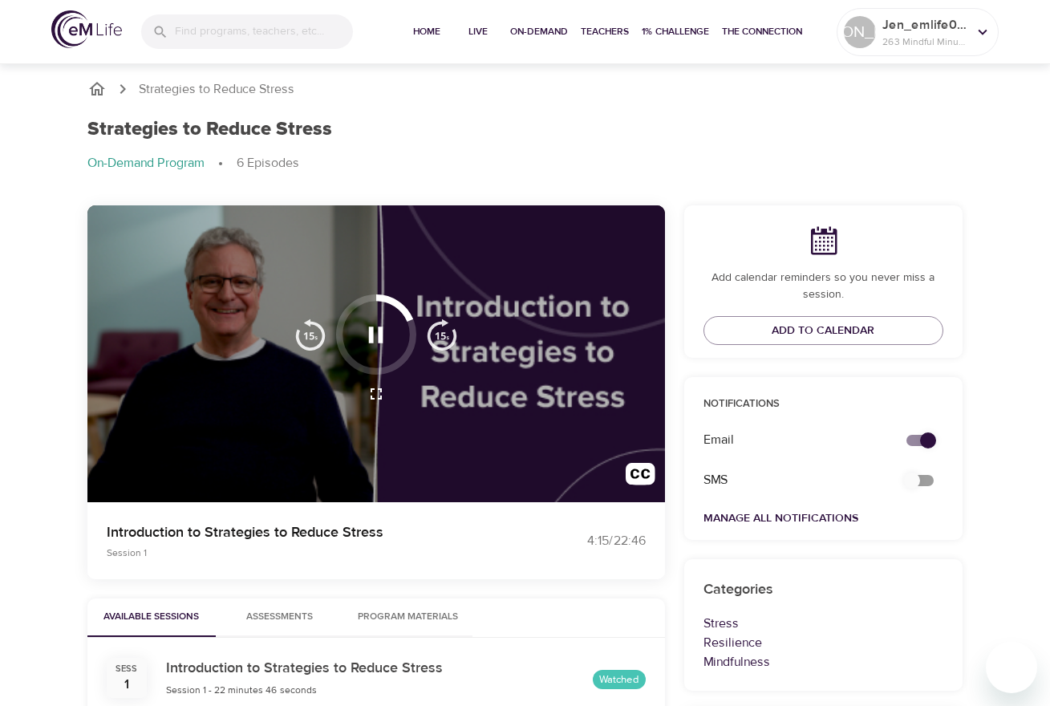
click at [310, 334] on img "button" at bounding box center [310, 334] width 32 height 32
click at [376, 341] on icon "button" at bounding box center [376, 335] width 28 height 28
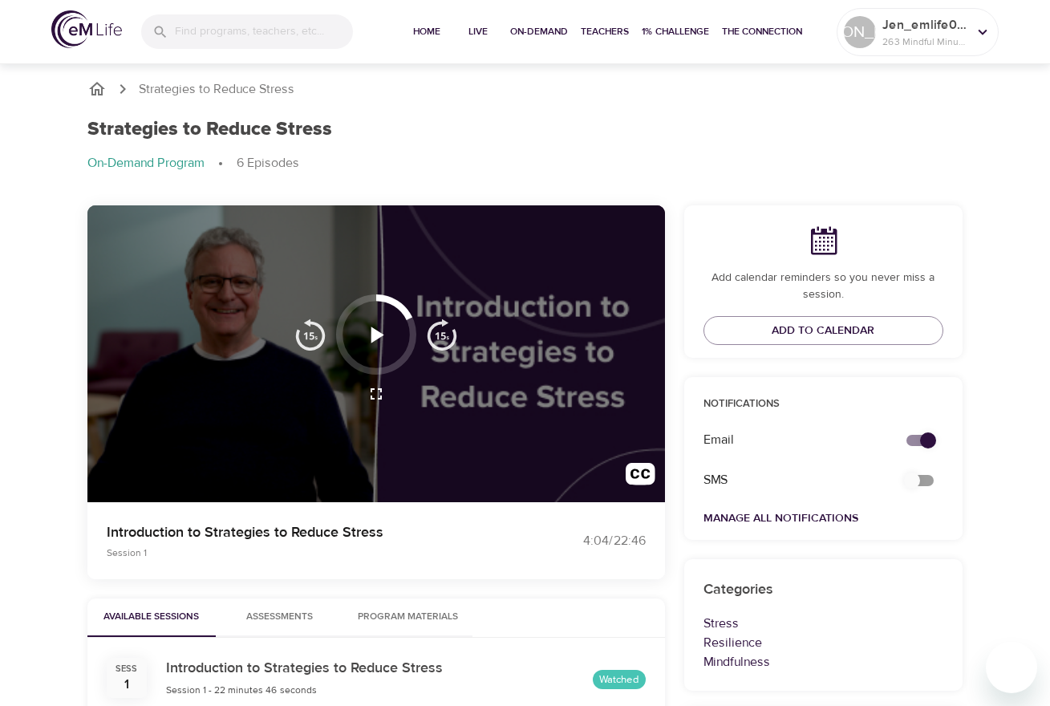
click at [379, 335] on icon "button" at bounding box center [377, 335] width 13 height 16
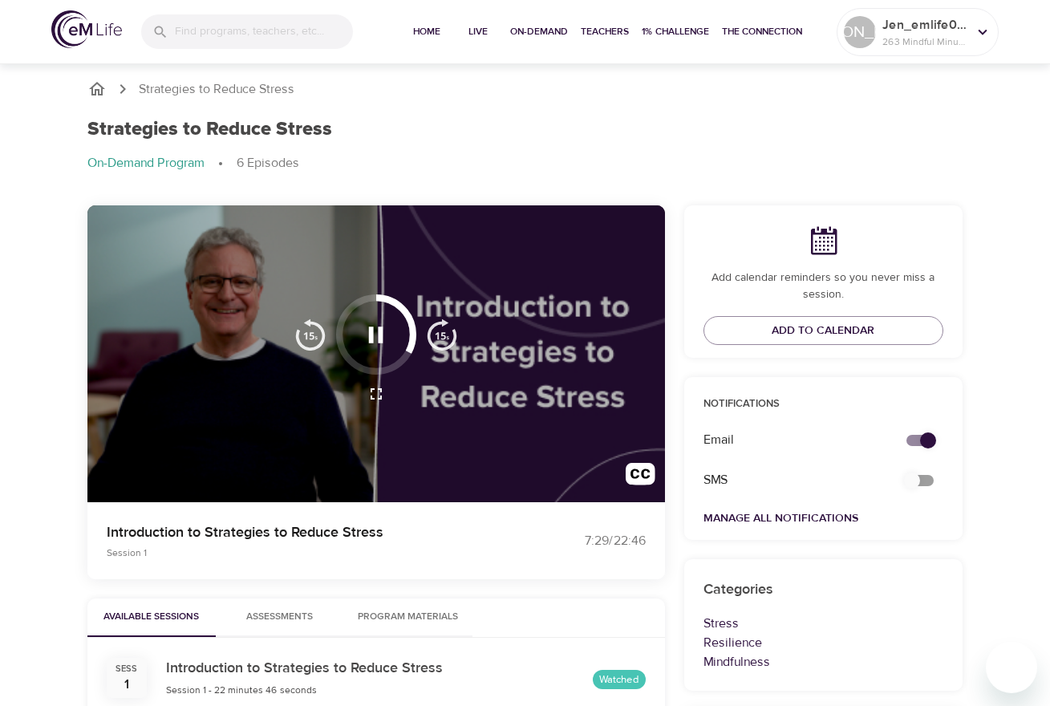
click at [294, 365] on button "button" at bounding box center [310, 334] width 51 height 80
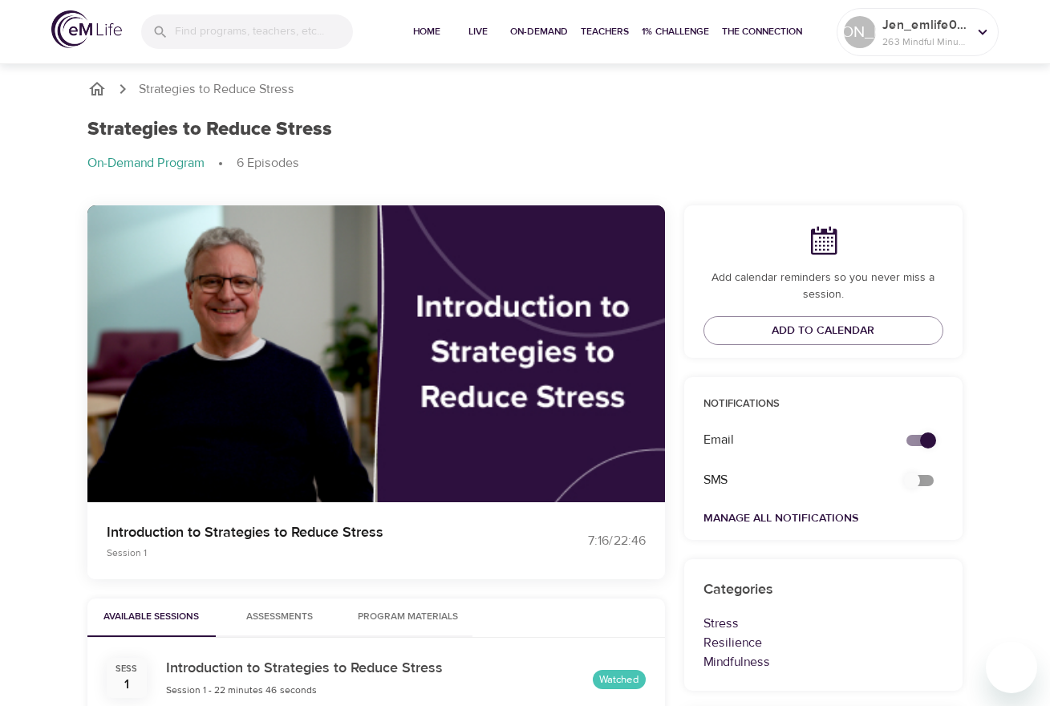
click at [383, 339] on icon "button" at bounding box center [376, 335] width 28 height 28
